Goal: Learn about a topic

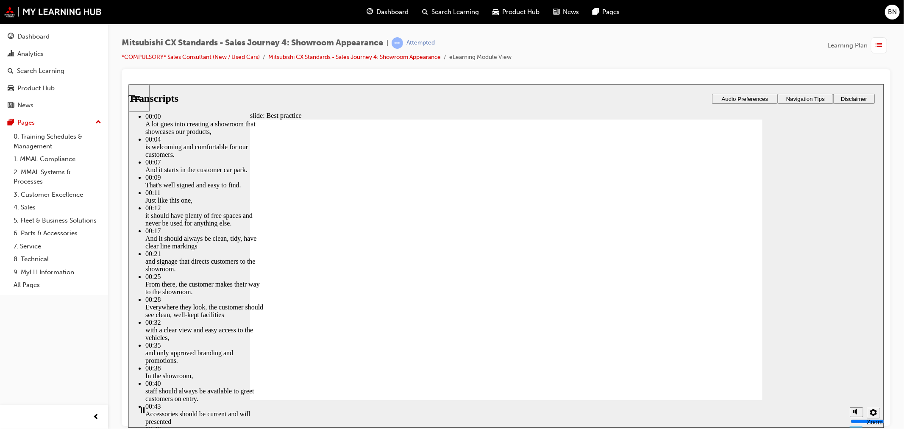
type input "109"
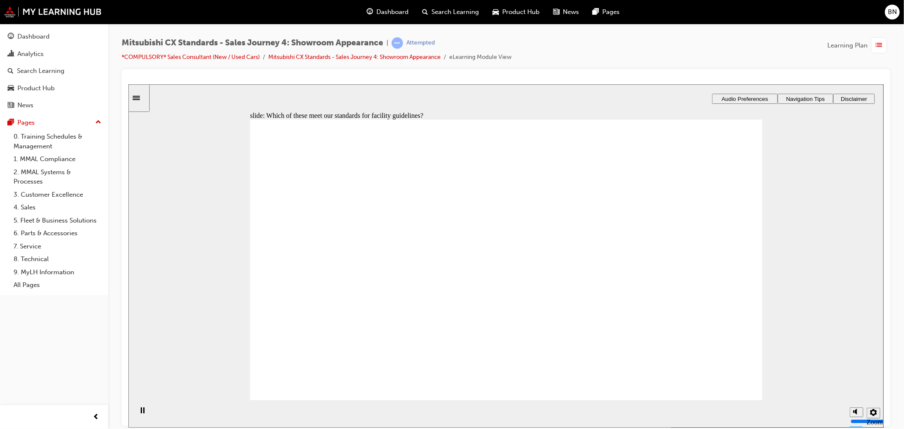
checkbox input "true"
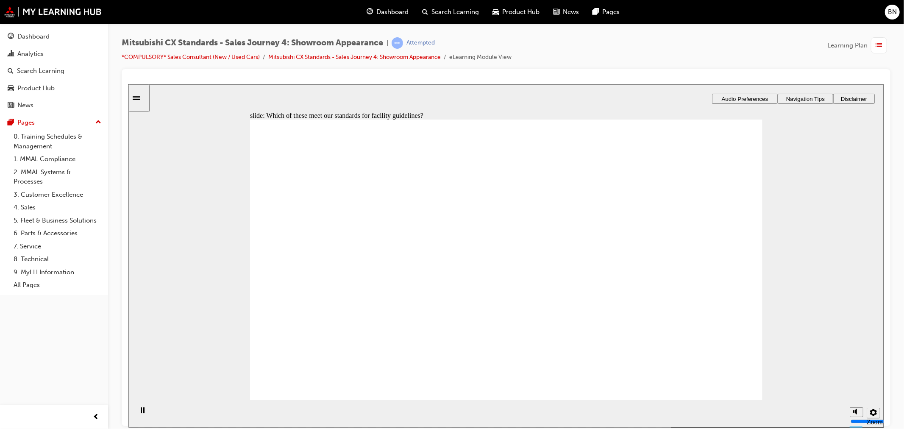
checkbox input "true"
checkbox input "false"
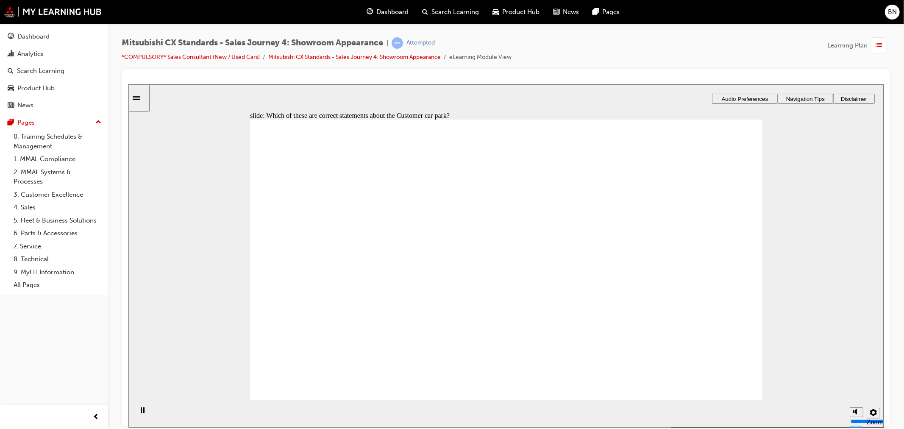
drag, startPoint x: 374, startPoint y: 289, endPoint x: 490, endPoint y: 262, distance: 119.2
drag, startPoint x: 328, startPoint y: 290, endPoint x: 649, endPoint y: 295, distance: 321.7
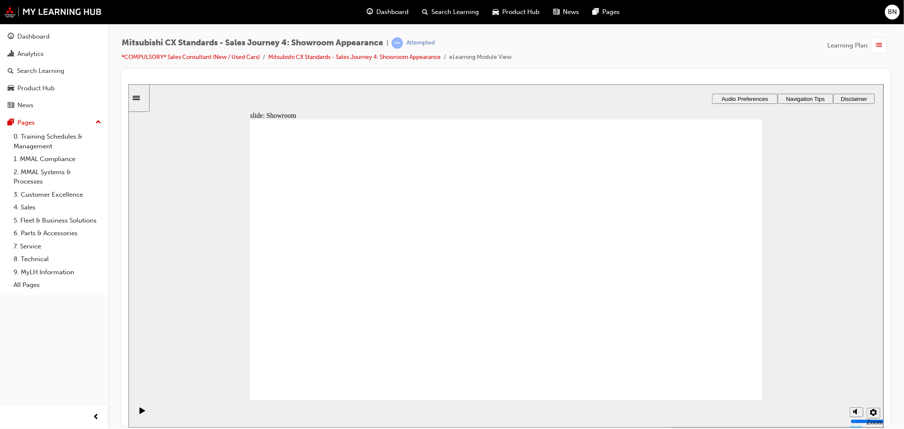
drag, startPoint x: 291, startPoint y: 284, endPoint x: 453, endPoint y: 281, distance: 161.9
drag, startPoint x: 323, startPoint y: 285, endPoint x: 470, endPoint y: 297, distance: 147.2
drag, startPoint x: 377, startPoint y: 283, endPoint x: 663, endPoint y: 317, distance: 287.7
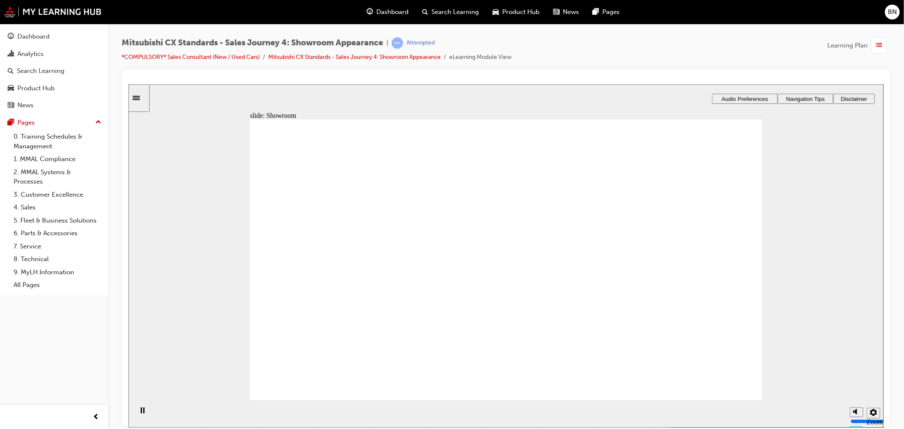
checkbox input "true"
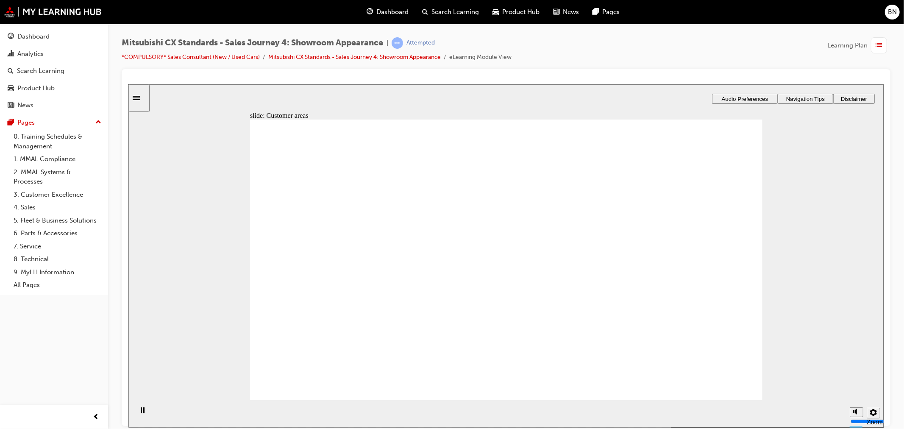
drag, startPoint x: 381, startPoint y: 287, endPoint x: 565, endPoint y: 272, distance: 184.5
drag, startPoint x: 399, startPoint y: 286, endPoint x: 482, endPoint y: 273, distance: 83.7
drag, startPoint x: 303, startPoint y: 289, endPoint x: 493, endPoint y: 284, distance: 189.9
drag, startPoint x: 543, startPoint y: 280, endPoint x: 479, endPoint y: 312, distance: 71.6
drag, startPoint x: 308, startPoint y: 287, endPoint x: 500, endPoint y: 339, distance: 199.7
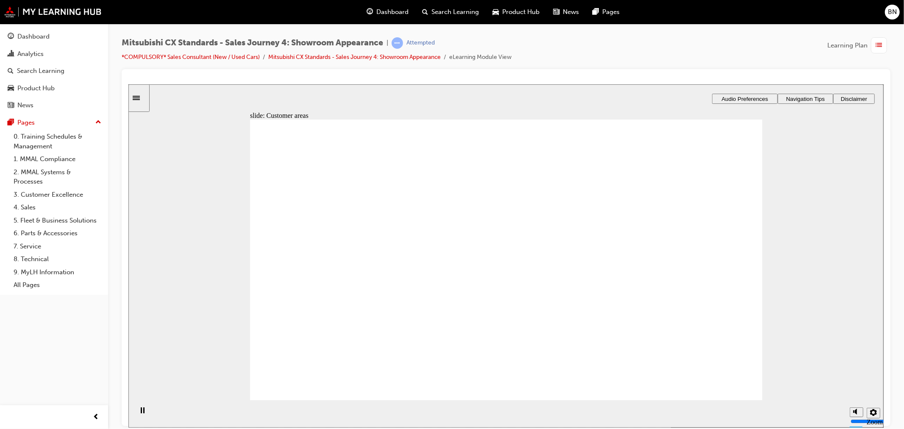
drag, startPoint x: 365, startPoint y: 297, endPoint x: 489, endPoint y: 355, distance: 136.3
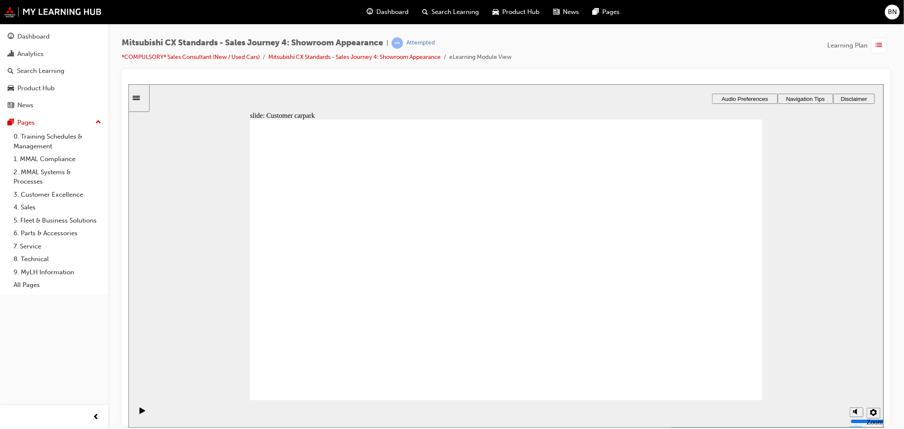
checkbox input "true"
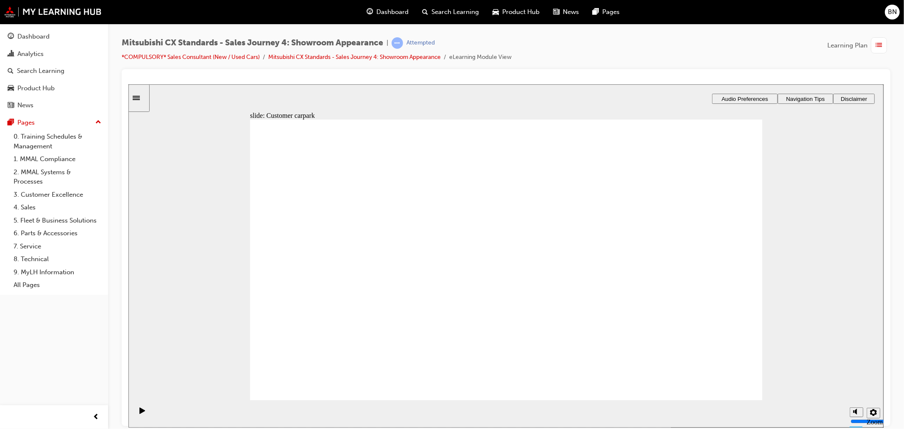
checkbox input "true"
checkbox input "false"
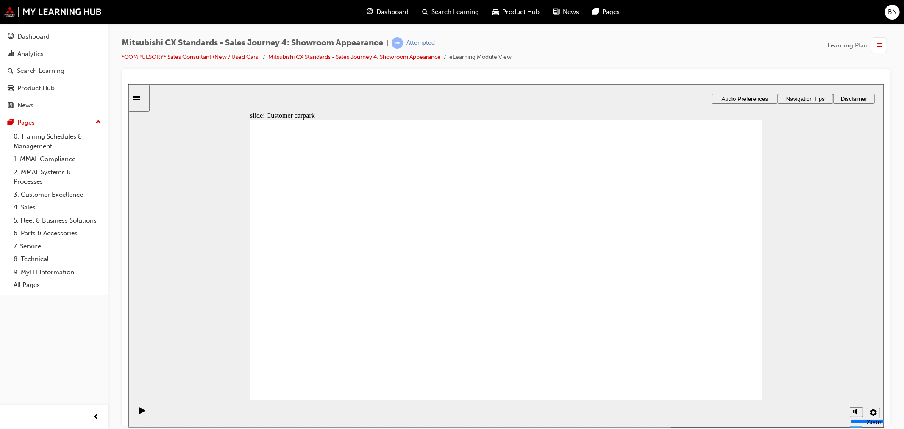
checkbox input "false"
checkbox input "true"
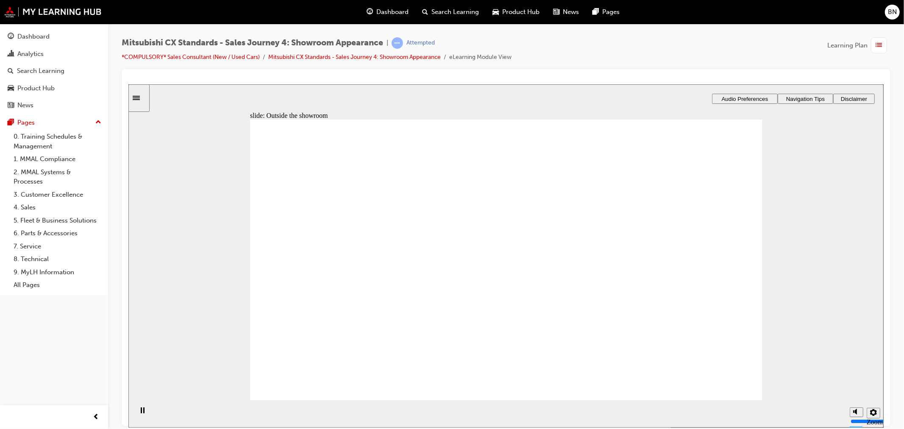
checkbox input "true"
checkbox input "false"
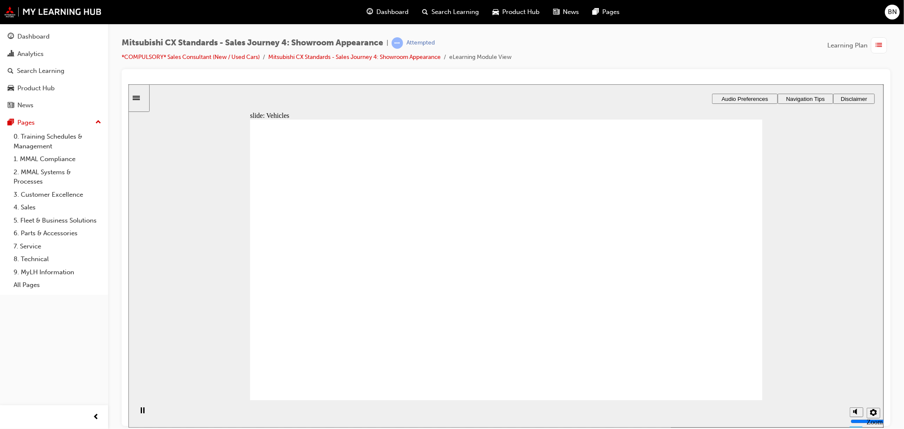
checkbox input "true"
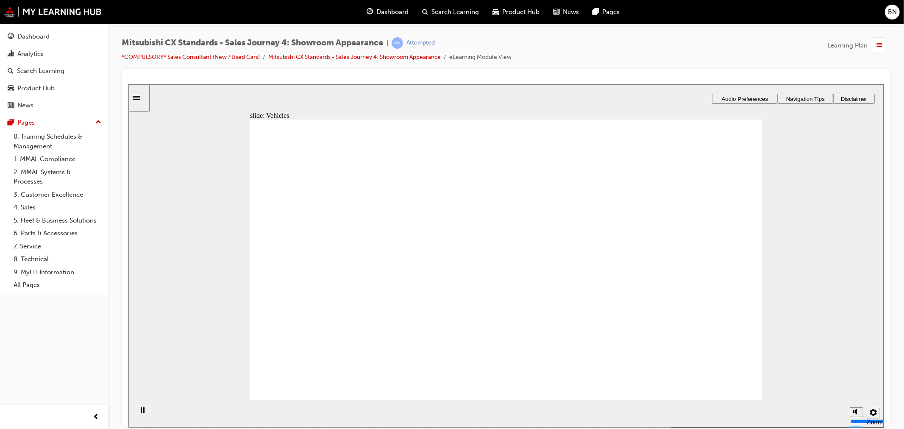
checkbox input "true"
checkbox input "false"
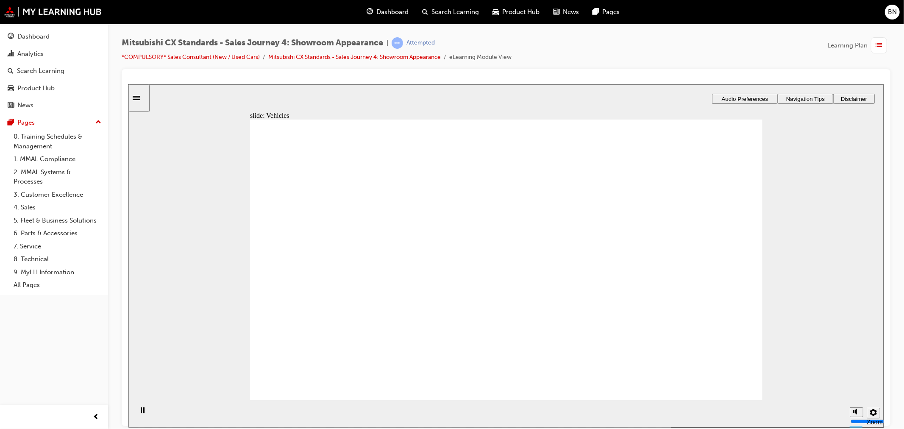
checkbox input "true"
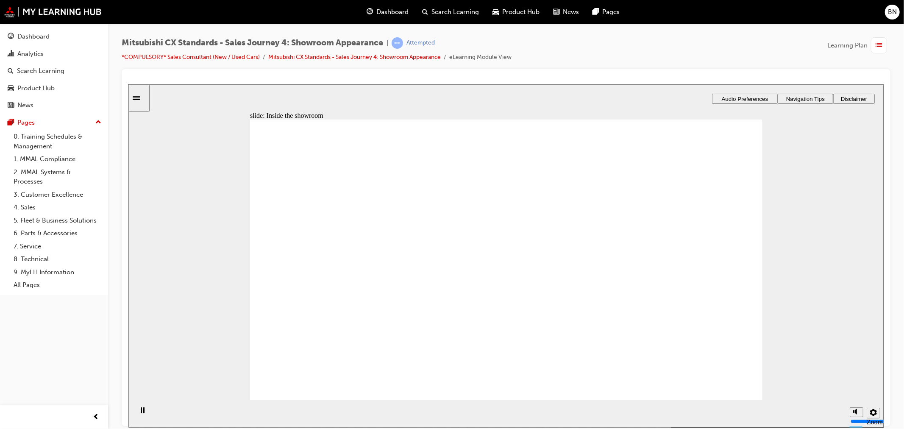
checkbox input "true"
drag, startPoint x: 284, startPoint y: 267, endPoint x: 288, endPoint y: 268, distance: 4.4
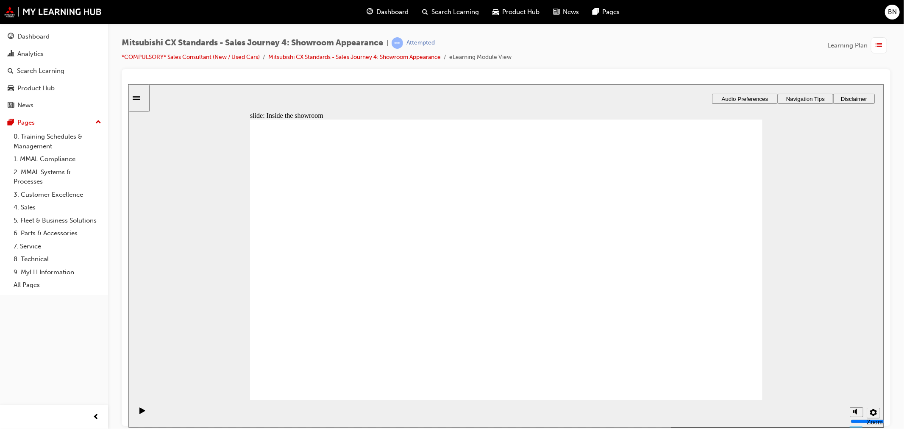
checkbox input "false"
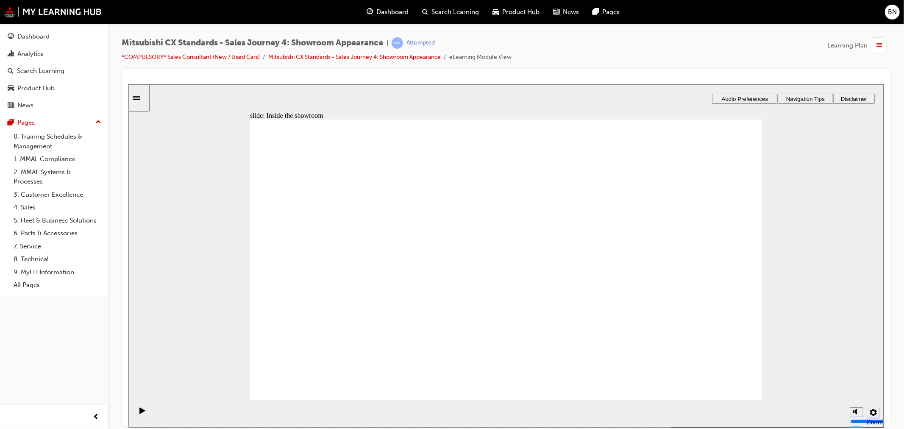
checkbox input "false"
checkbox input "true"
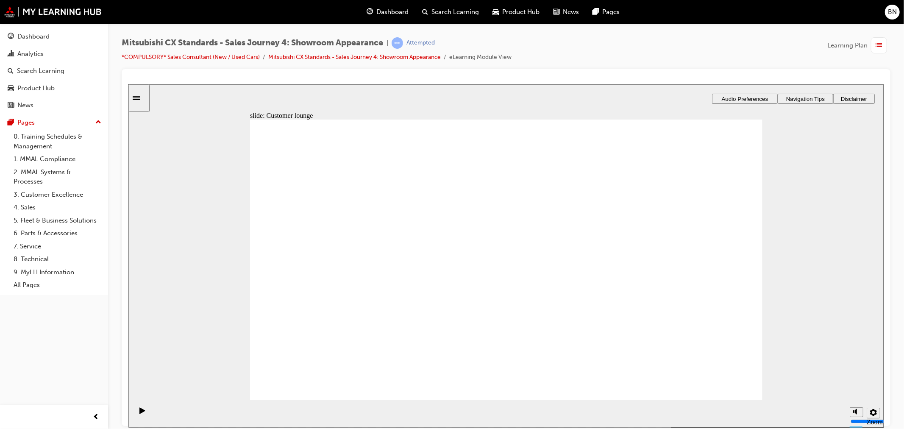
checkbox input "true"
checkbox input "false"
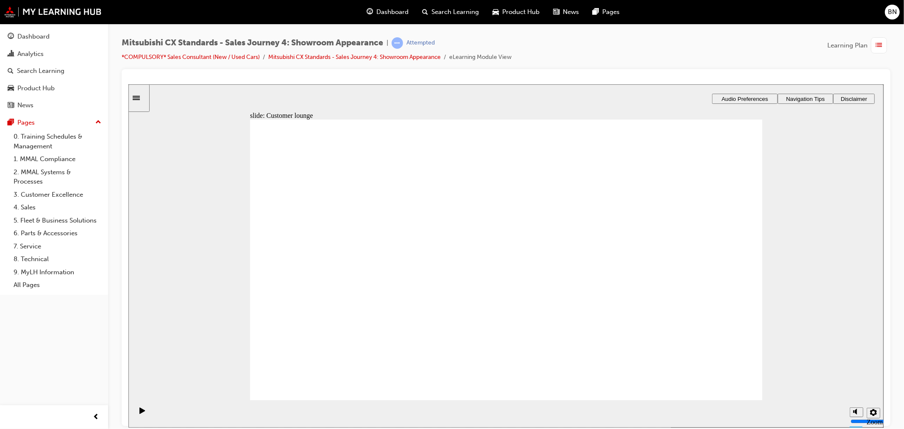
checkbox input "true"
checkbox input "false"
